Goal: Task Accomplishment & Management: Complete application form

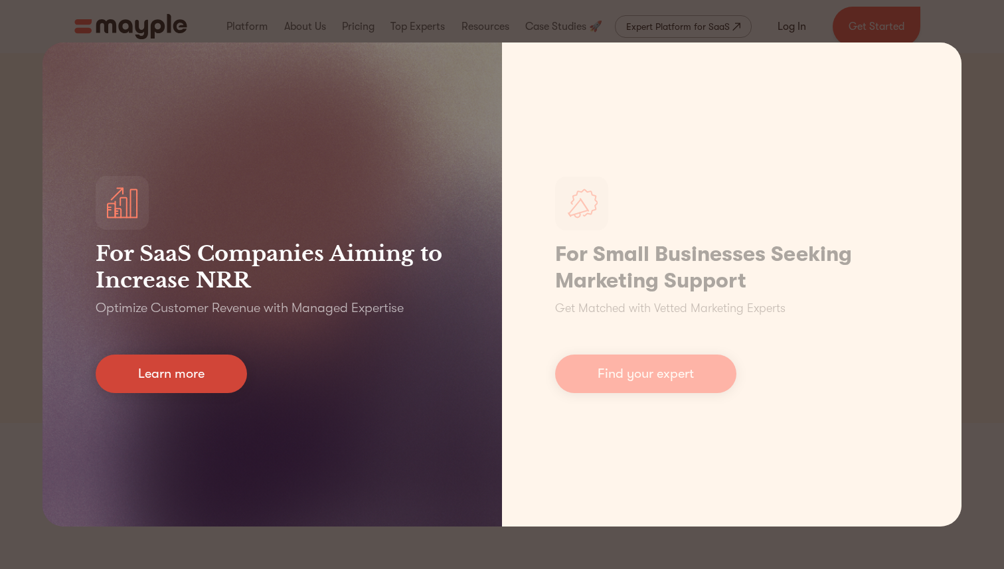
click at [224, 362] on link "Learn more" at bounding box center [171, 374] width 151 height 39
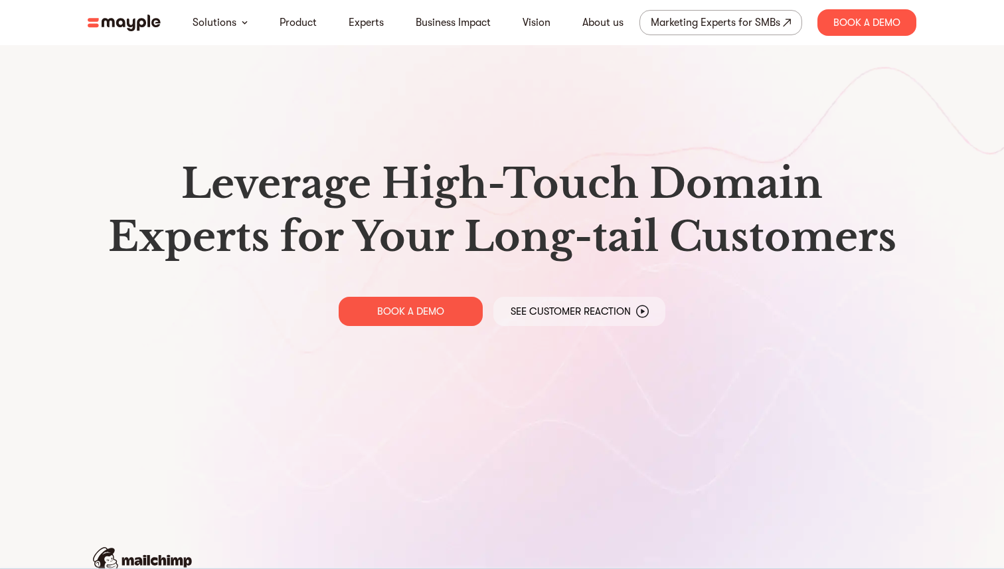
scroll to position [2059, 0]
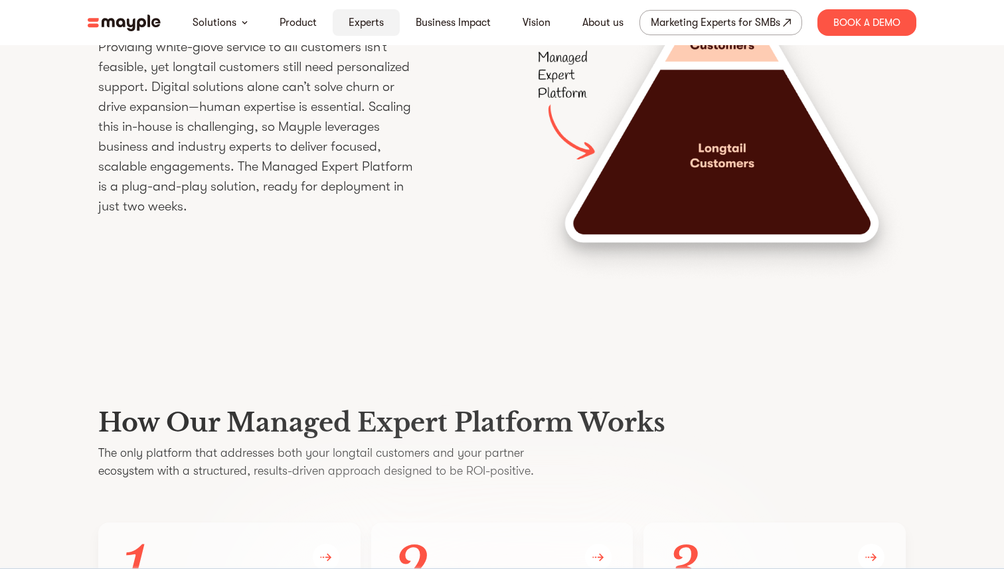
click at [359, 26] on link "Experts" at bounding box center [366, 23] width 35 height 16
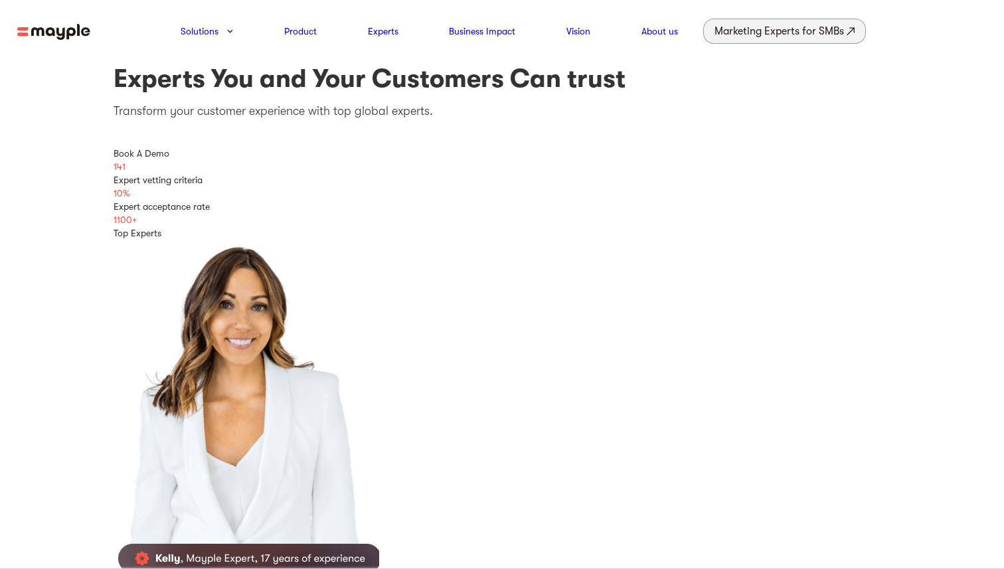
click at [743, 33] on div "Marketing Experts for SMBs" at bounding box center [780, 31] width 130 height 19
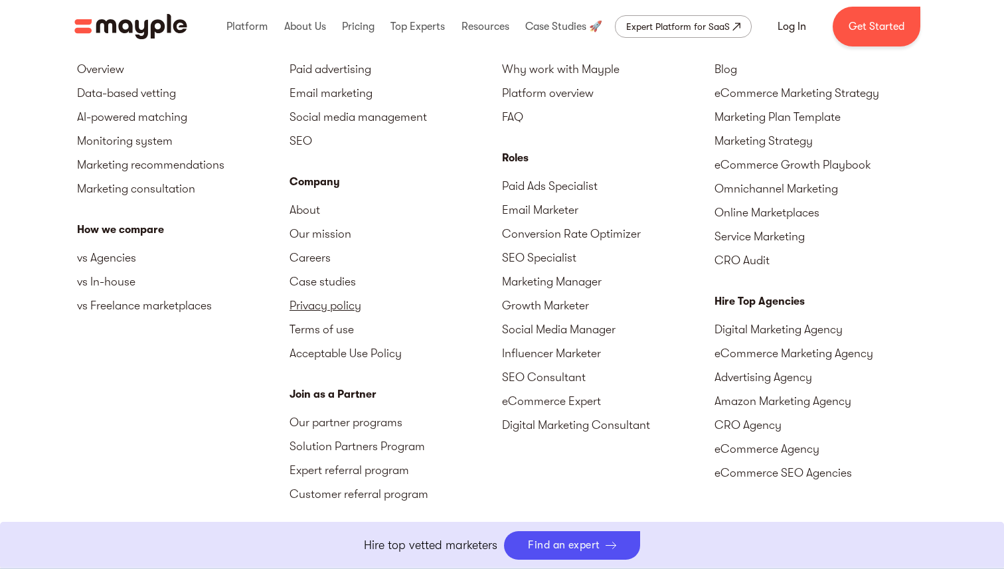
scroll to position [5896, 0]
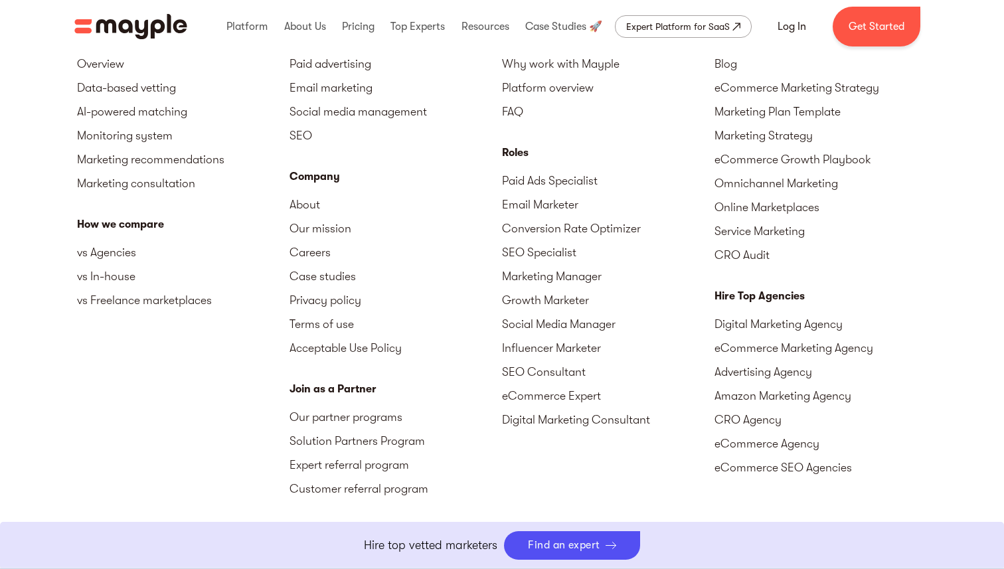
click at [414, 378] on div "Pricing Paid advertising Email marketing Social media management SEO Company Ab…" at bounding box center [396, 275] width 213 height 494
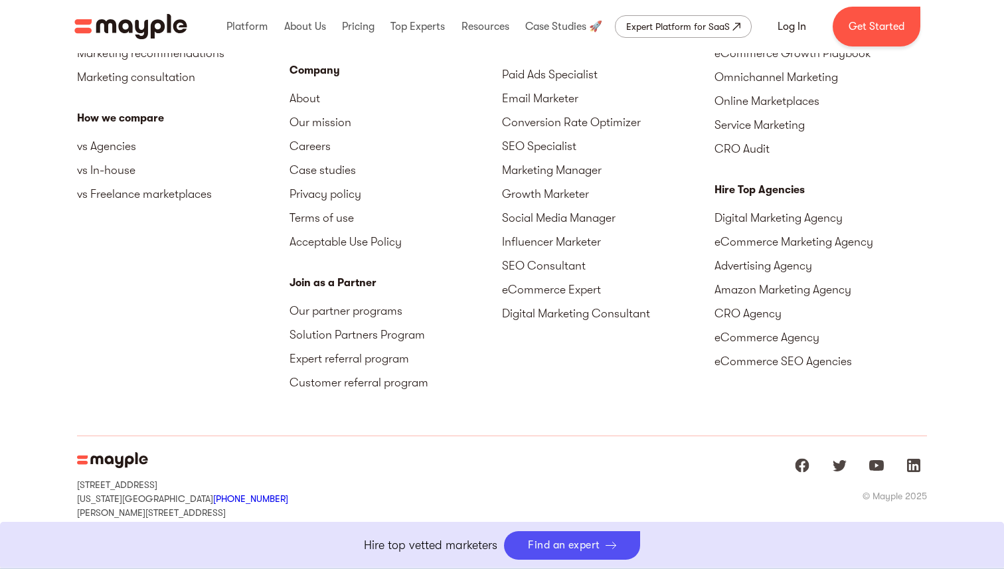
scroll to position [6033, 0]
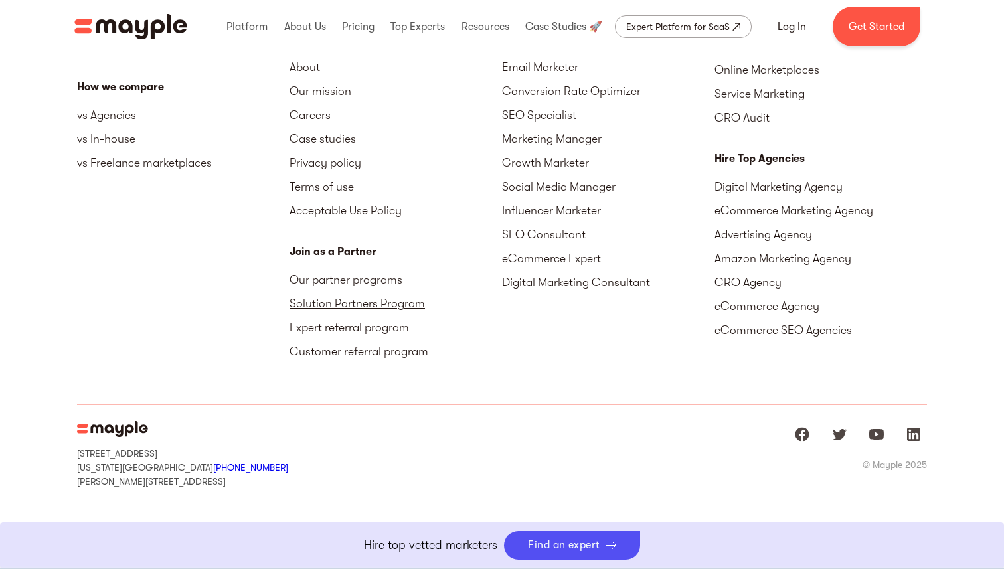
click at [374, 300] on link "Solution Partners Program" at bounding box center [396, 304] width 213 height 24
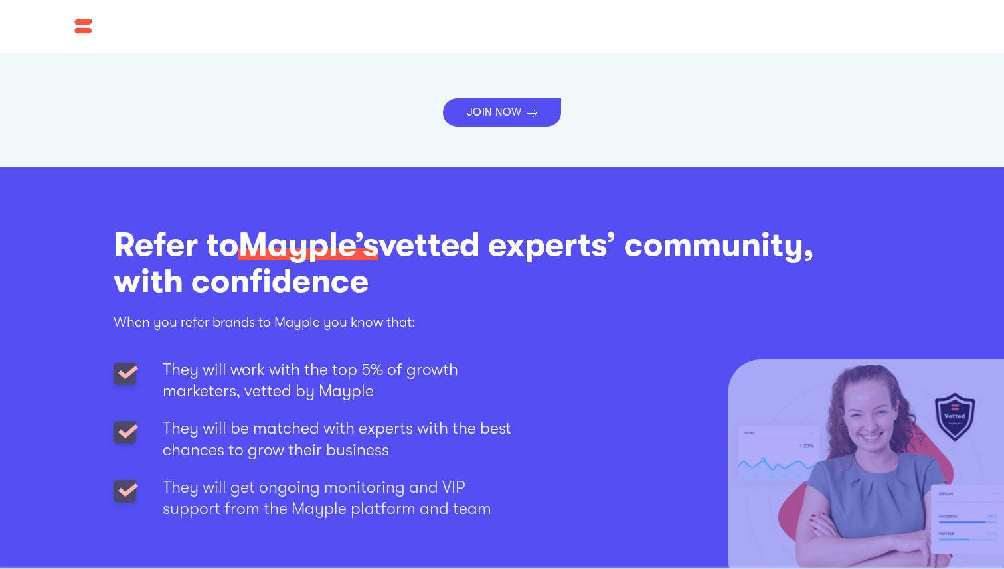
scroll to position [1036, 0]
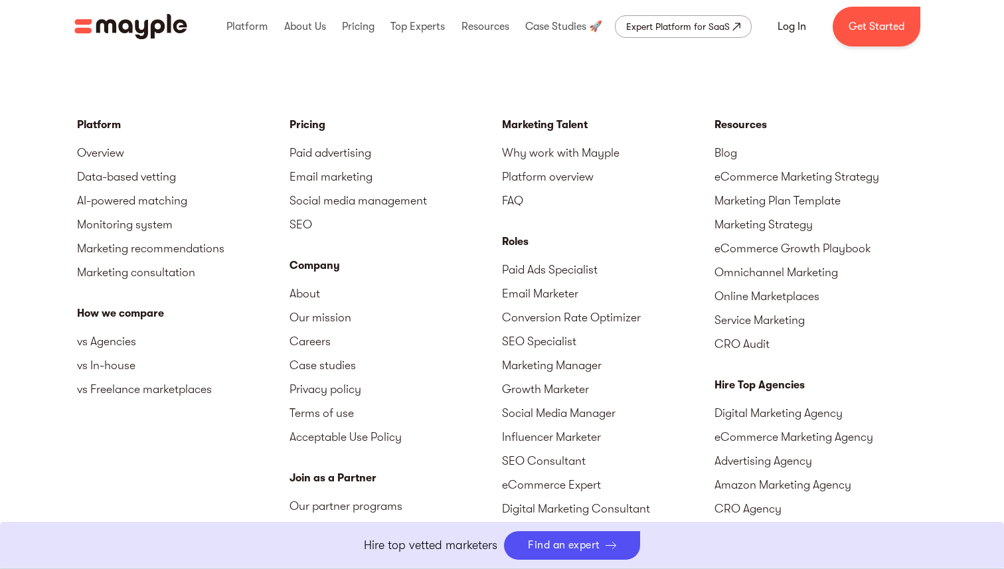
scroll to position [6033, 0]
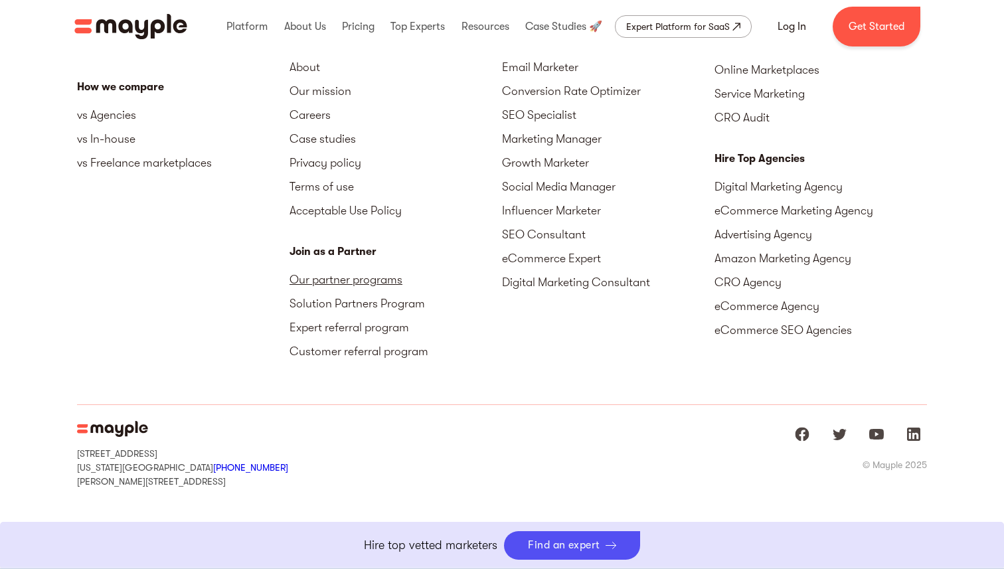
click at [343, 278] on link "Our partner programs" at bounding box center [396, 280] width 213 height 24
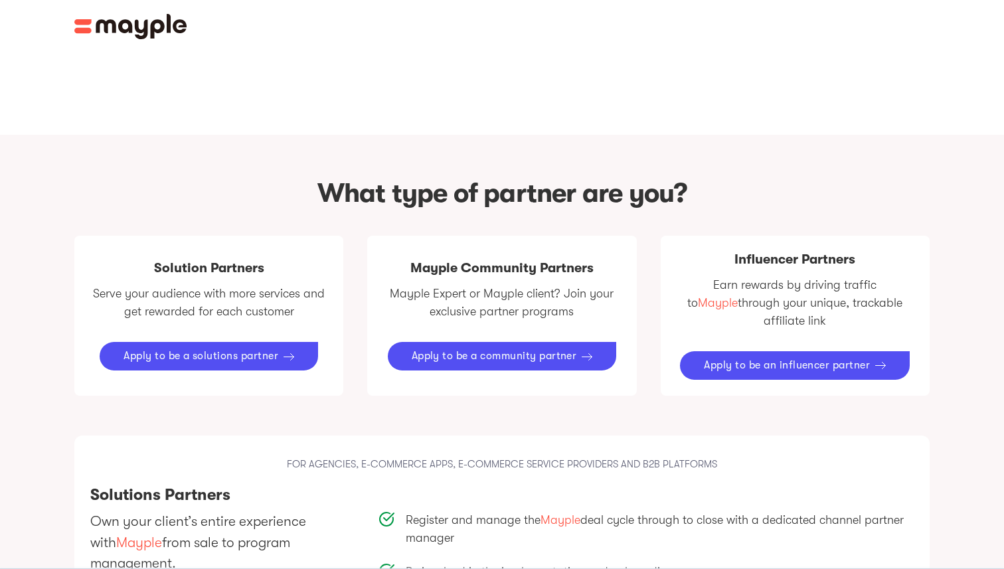
scroll to position [1075, 0]
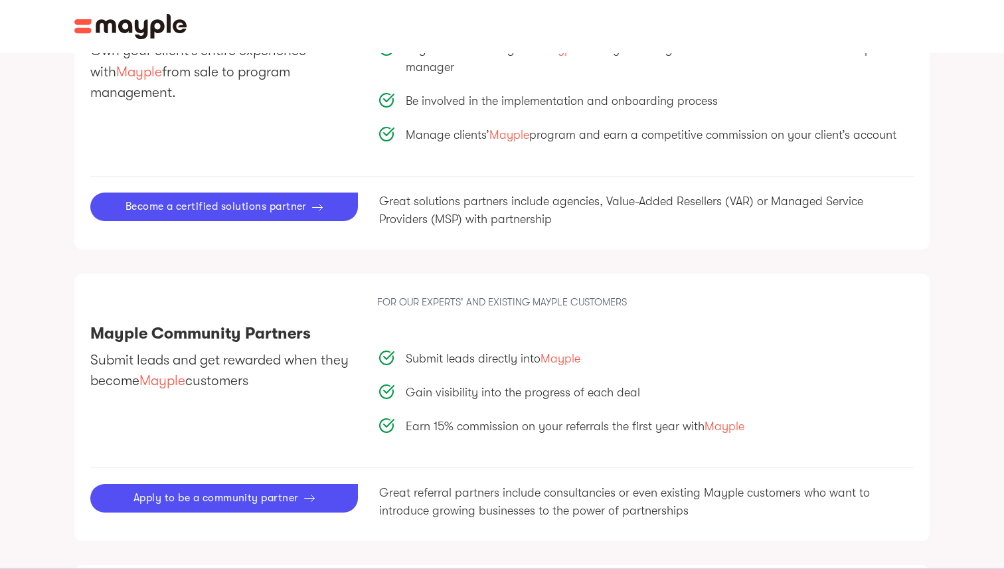
click at [506, 295] on p "FOR OUR EXPERTS' AND EXISTING MAYPLE CUSTOMERS" at bounding box center [502, 302] width 824 height 15
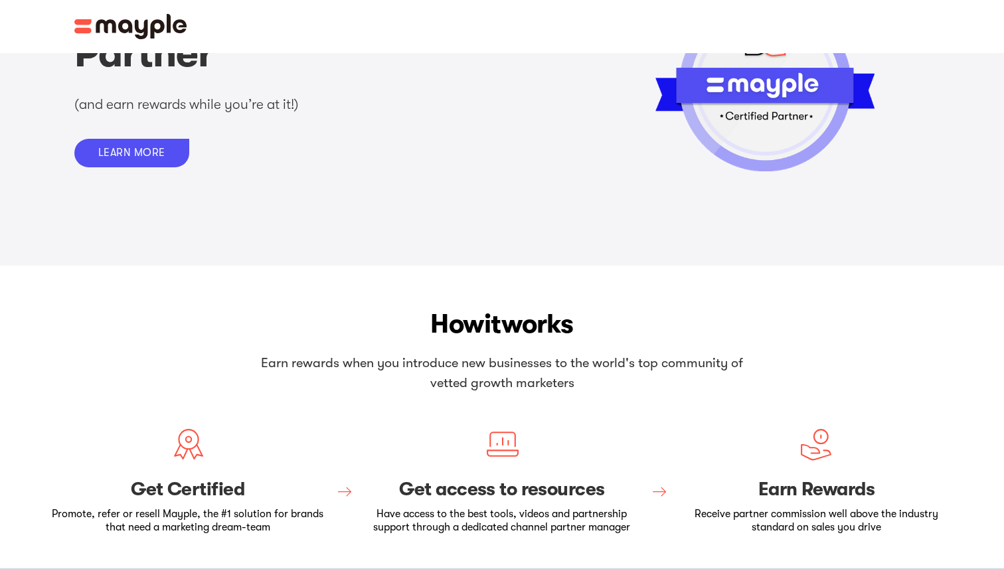
scroll to position [0, 0]
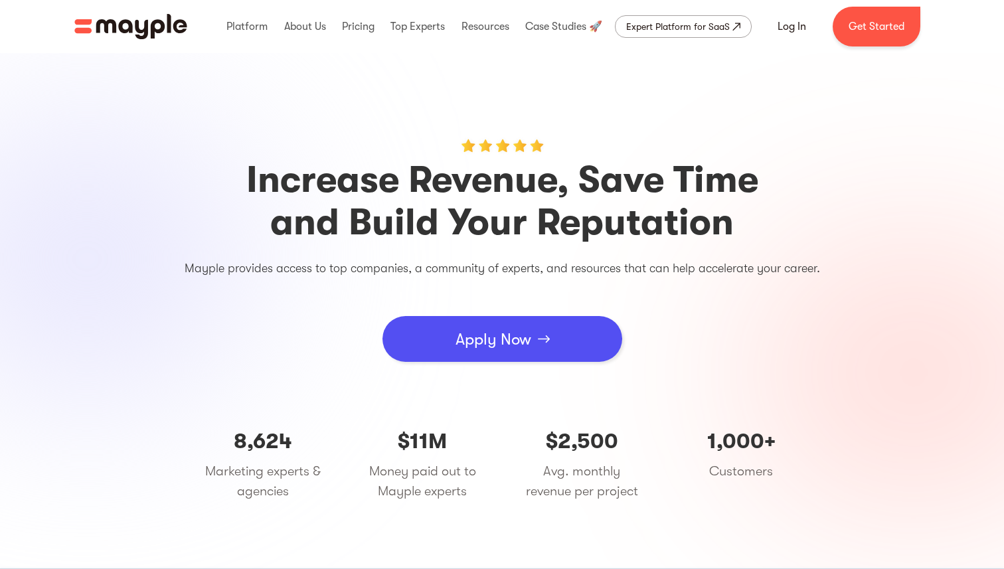
click at [509, 350] on div "Apply Now" at bounding box center [494, 339] width 76 height 40
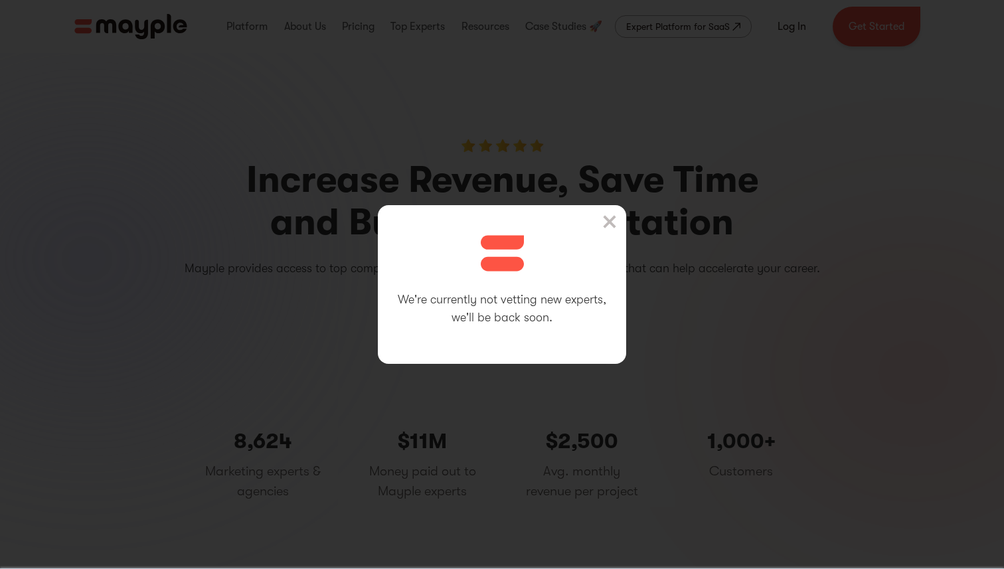
scroll to position [7, 0]
